Goal: Navigation & Orientation: Find specific page/section

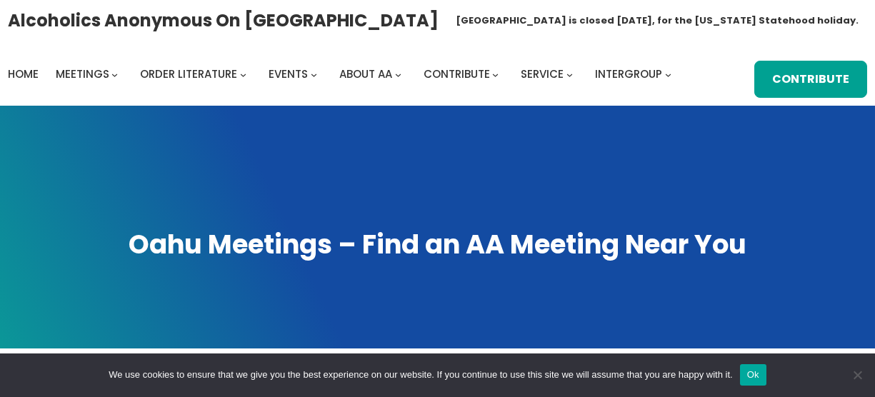
click at [167, 207] on span at bounding box center [437, 227] width 875 height 243
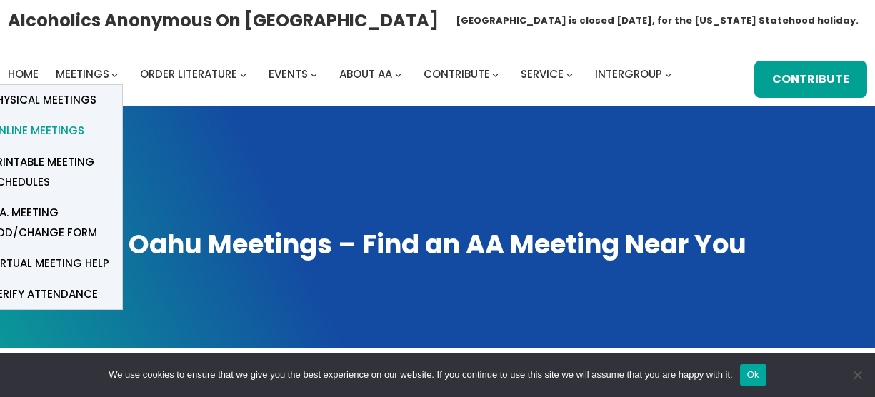
click at [64, 128] on span "Online Meetings" at bounding box center [37, 131] width 94 height 20
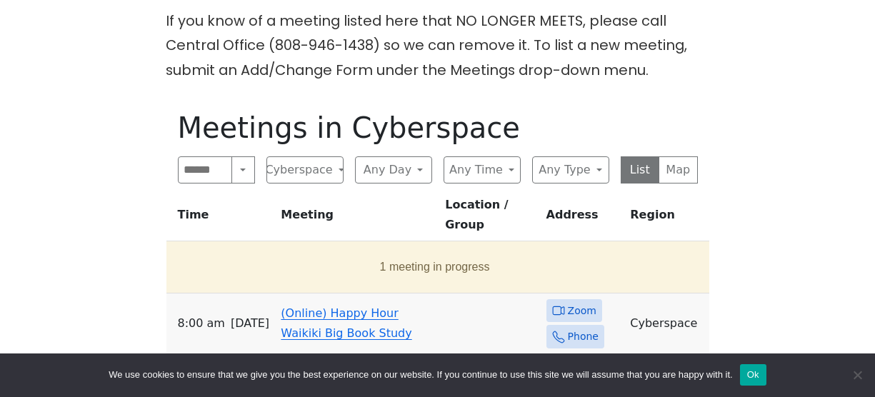
scroll to position [585, 0]
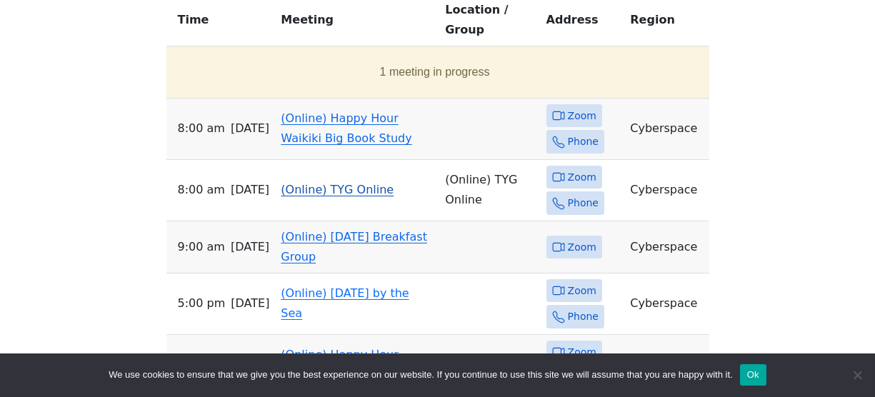
click at [581, 169] on span "Zoom" at bounding box center [582, 178] width 29 height 18
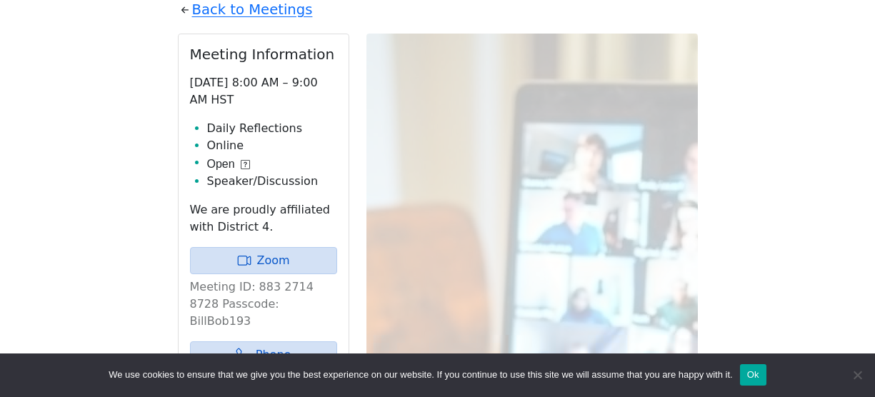
scroll to position [554, 0]
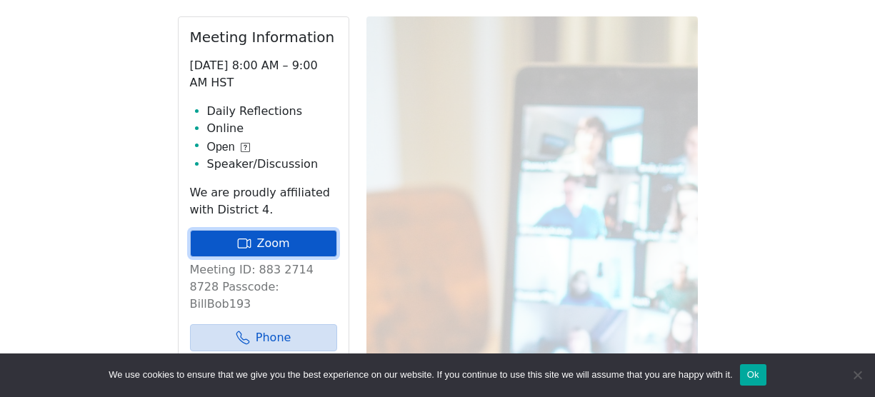
click at [293, 237] on link "Zoom" at bounding box center [263, 243] width 147 height 27
